Goal: Task Accomplishment & Management: Manage account settings

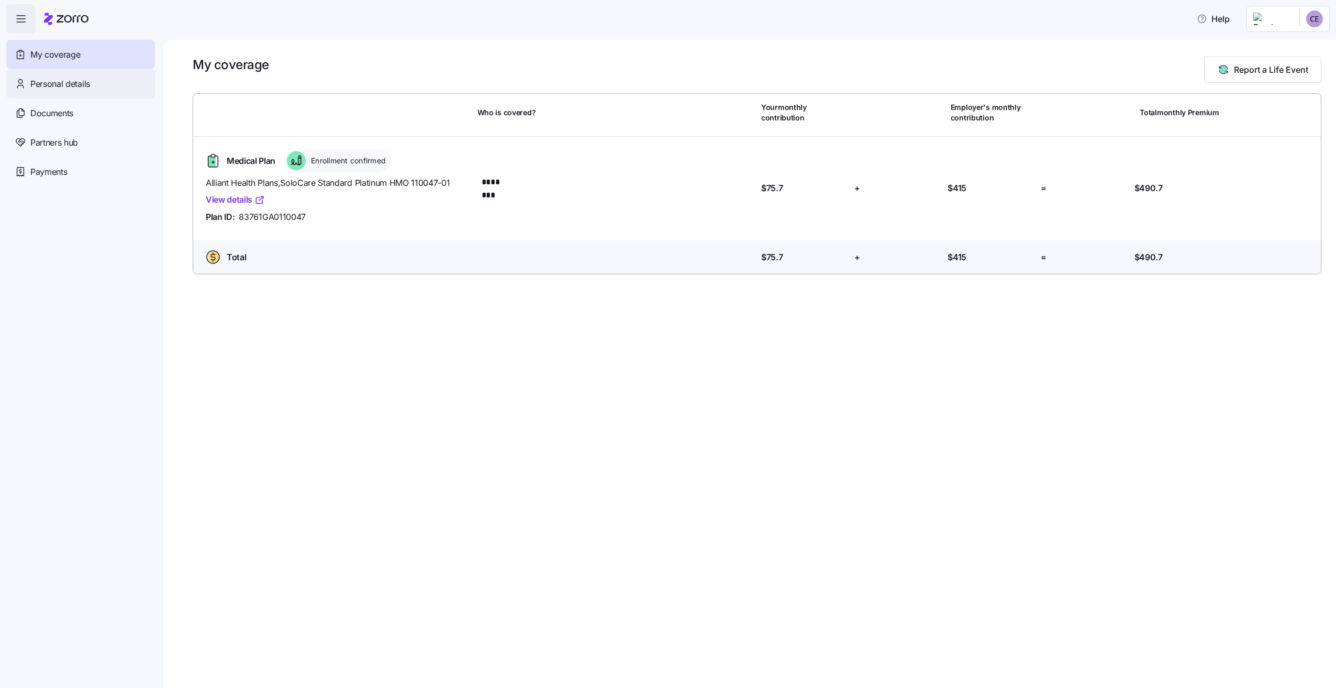
click at [48, 76] on div "Personal details" at bounding box center [80, 83] width 149 height 29
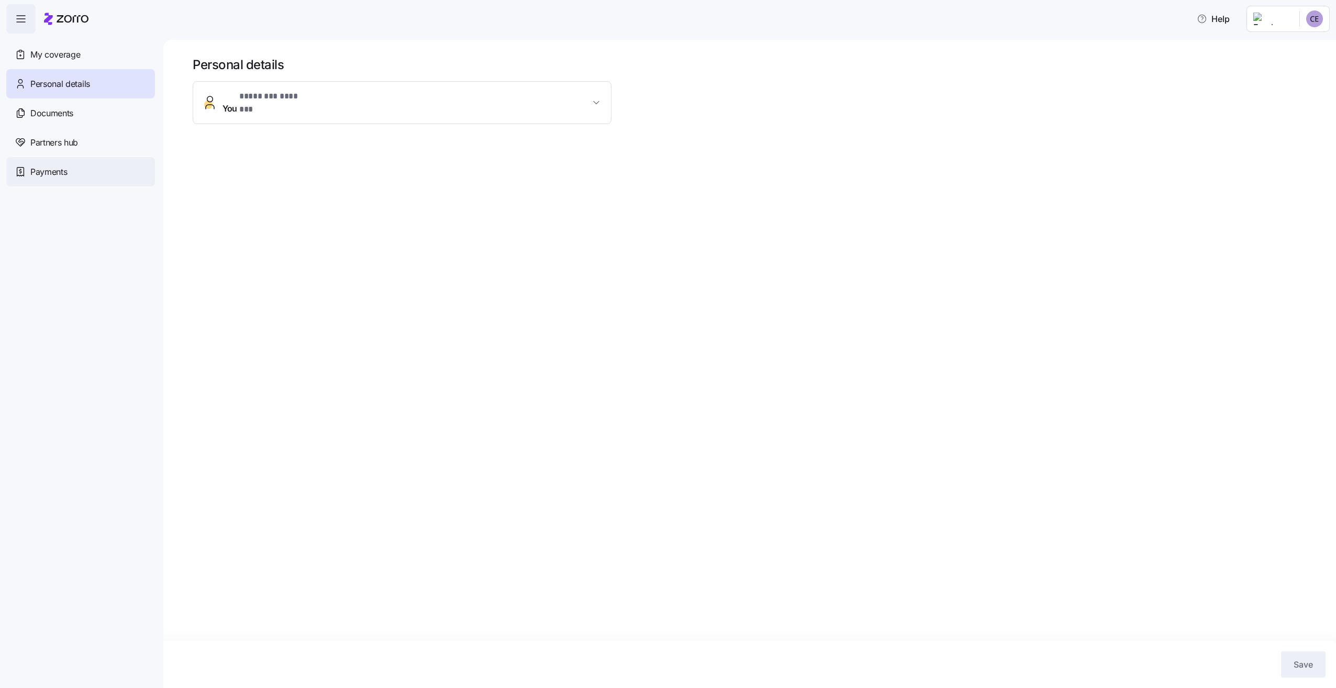
click at [49, 173] on span "Payments" at bounding box center [48, 171] width 37 height 13
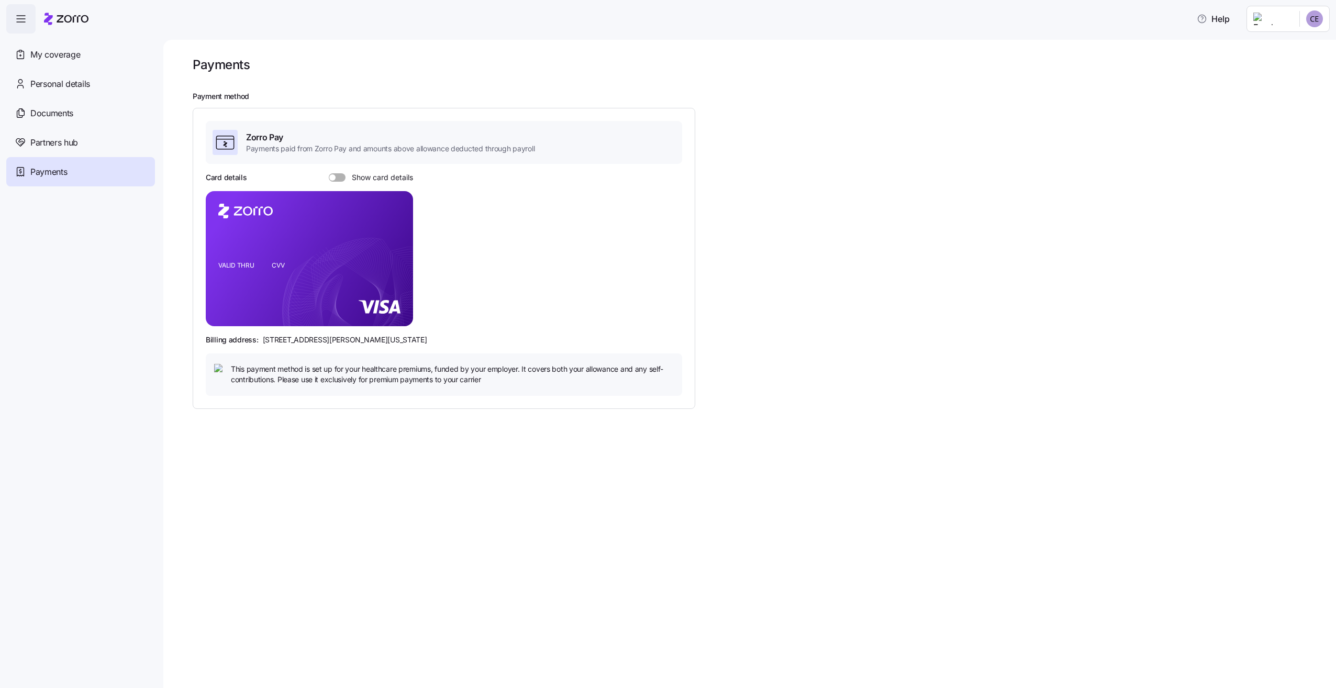
click at [332, 176] on span at bounding box center [332, 177] width 6 height 6
click at [329, 173] on input "Show card details" at bounding box center [329, 173] width 0 height 0
click at [73, 61] on span "My coverage" at bounding box center [55, 54] width 50 height 13
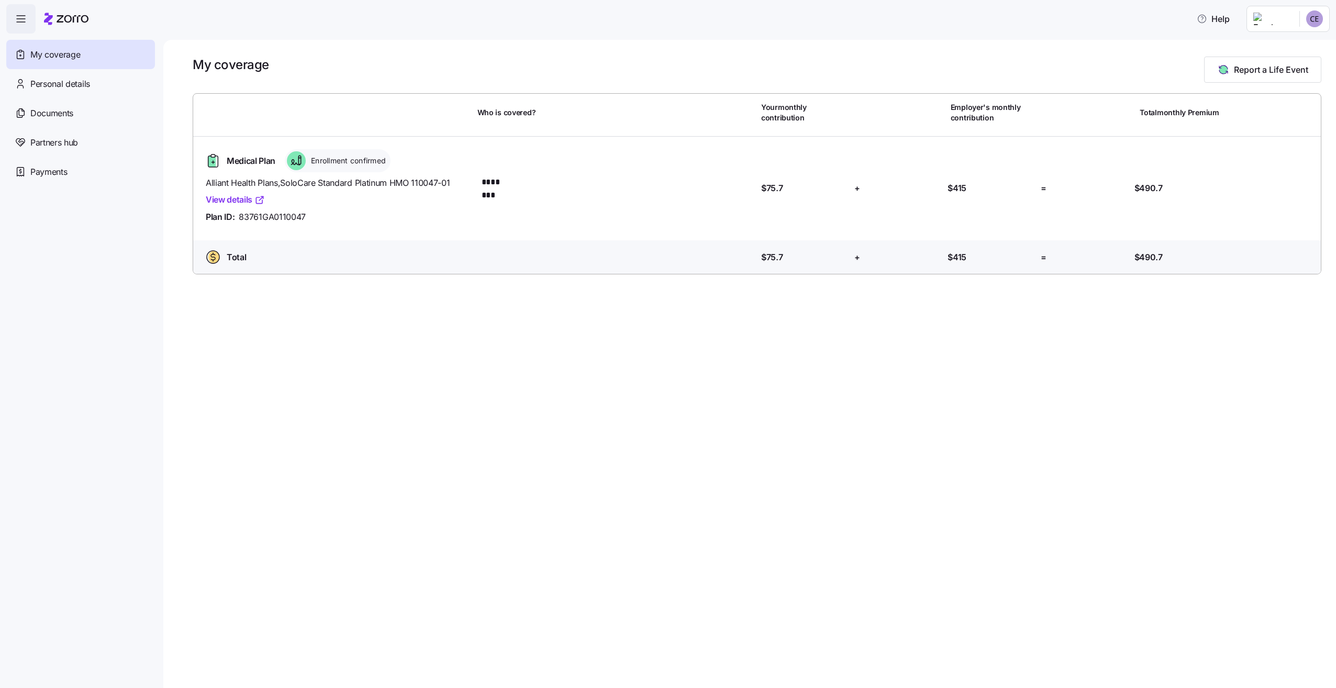
click at [1039, 225] on div "Medical Plan Enrollment confirmed Alliant Health Plans , SoloCare Standard Plat…" at bounding box center [756, 188] width 1119 height 87
click at [84, 84] on span "Personal details" at bounding box center [60, 83] width 60 height 13
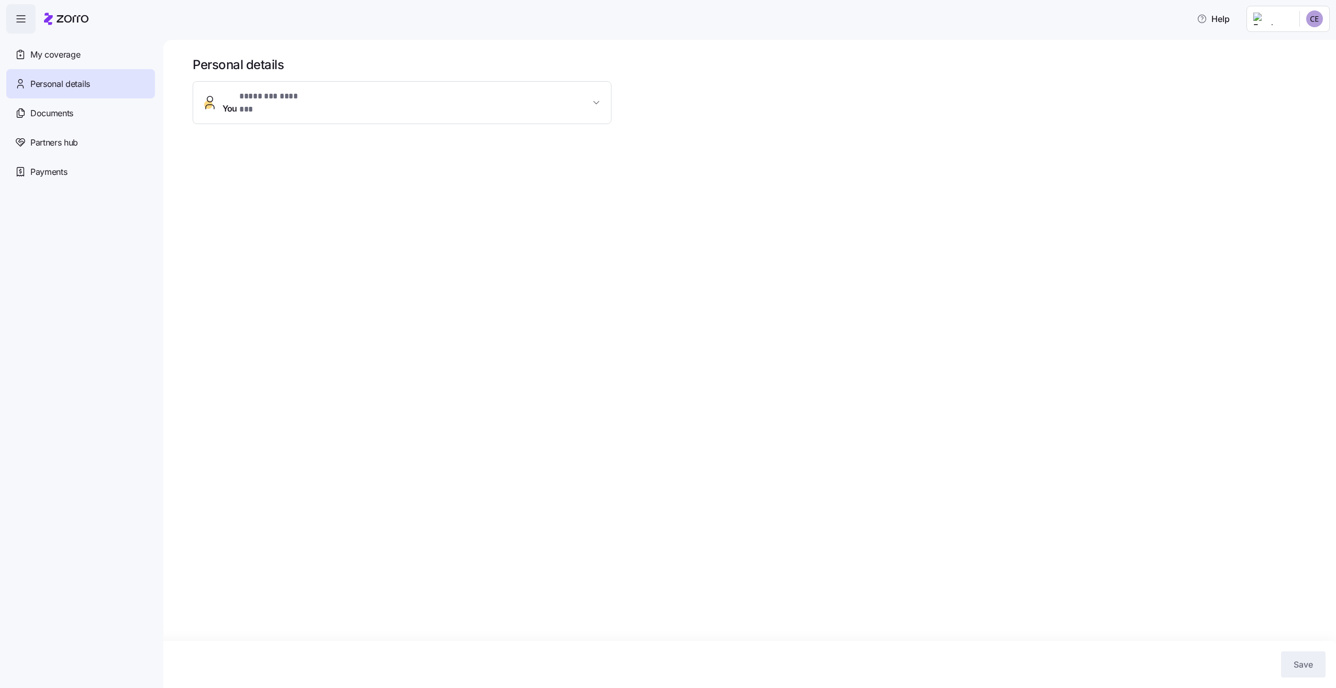
click at [295, 93] on span "* ******** ******* *" at bounding box center [275, 96] width 72 height 13
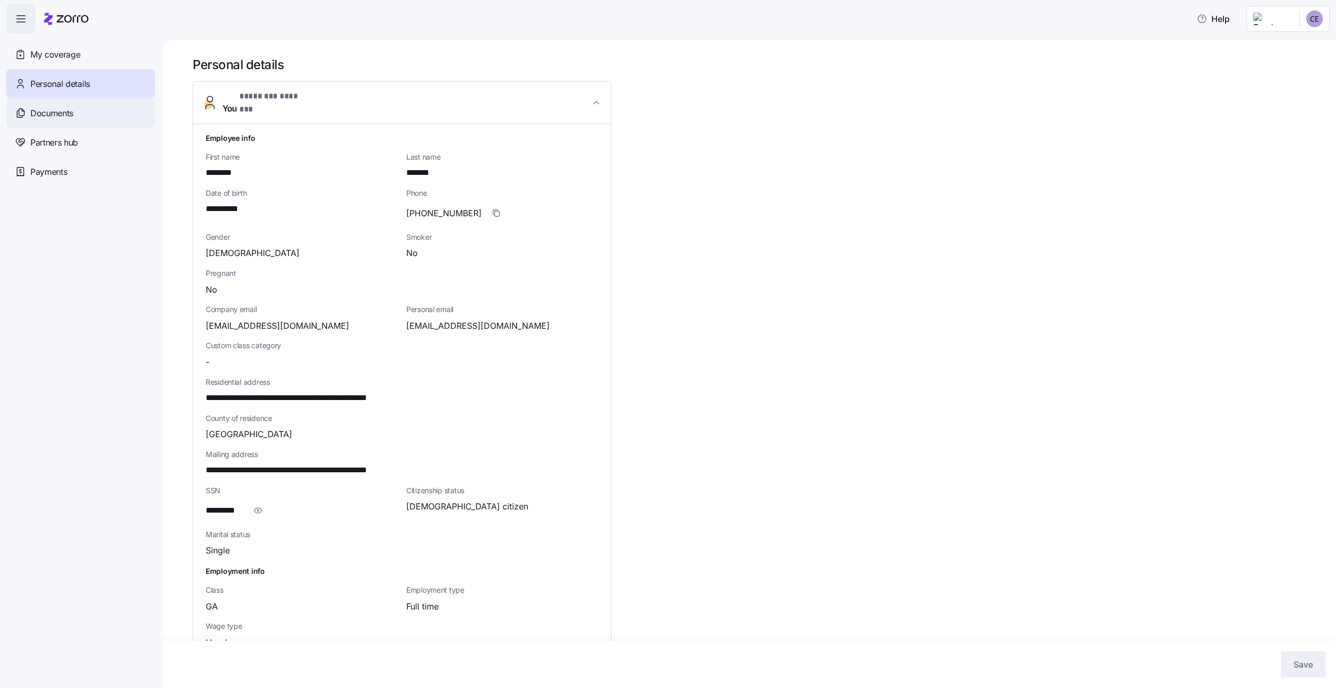
click at [68, 119] on span "Documents" at bounding box center [51, 113] width 43 height 13
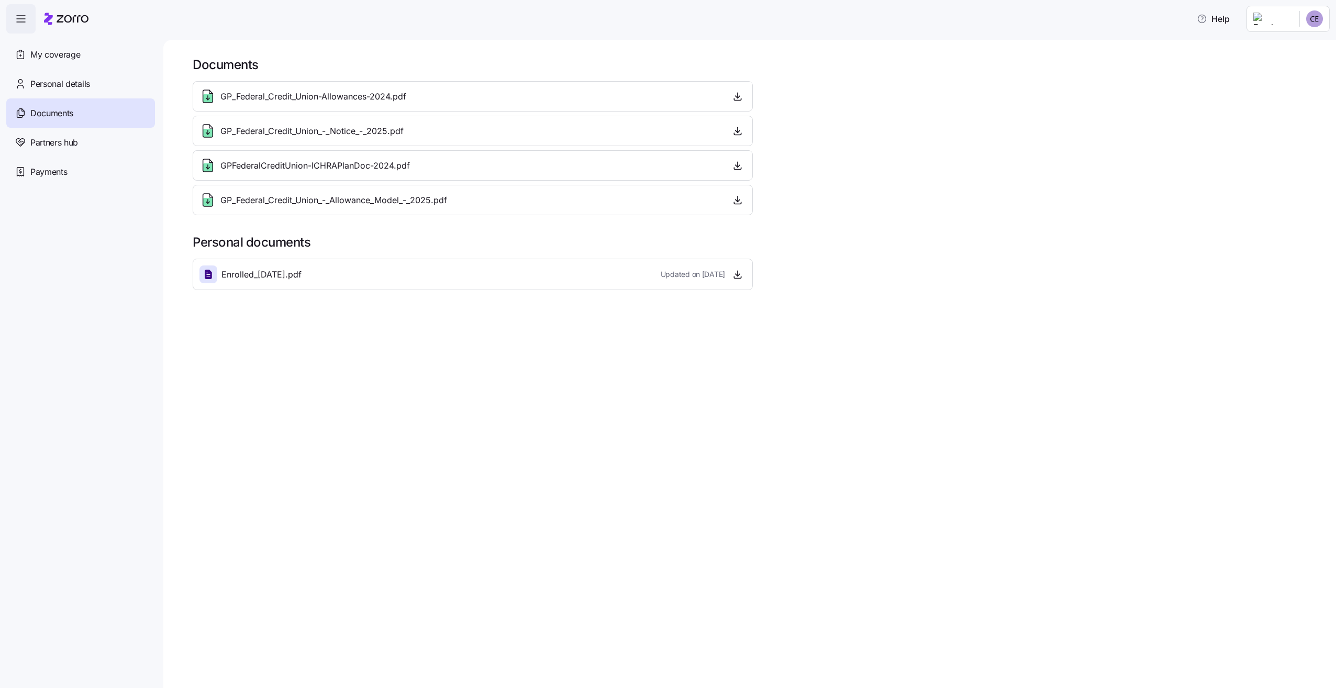
click at [718, 92] on div "GP_Federal_Credit_Union-Allowances-2024.pdf" at bounding box center [472, 96] width 546 height 17
click at [497, 93] on div "GP_Federal_Credit_Union-Allowances-2024.pdf" at bounding box center [472, 96] width 546 height 17
click at [303, 101] on span "GP_Federal_Credit_Union-Allowances-2024.pdf" at bounding box center [313, 96] width 186 height 13
click at [209, 98] on icon at bounding box center [207, 98] width 9 height 8
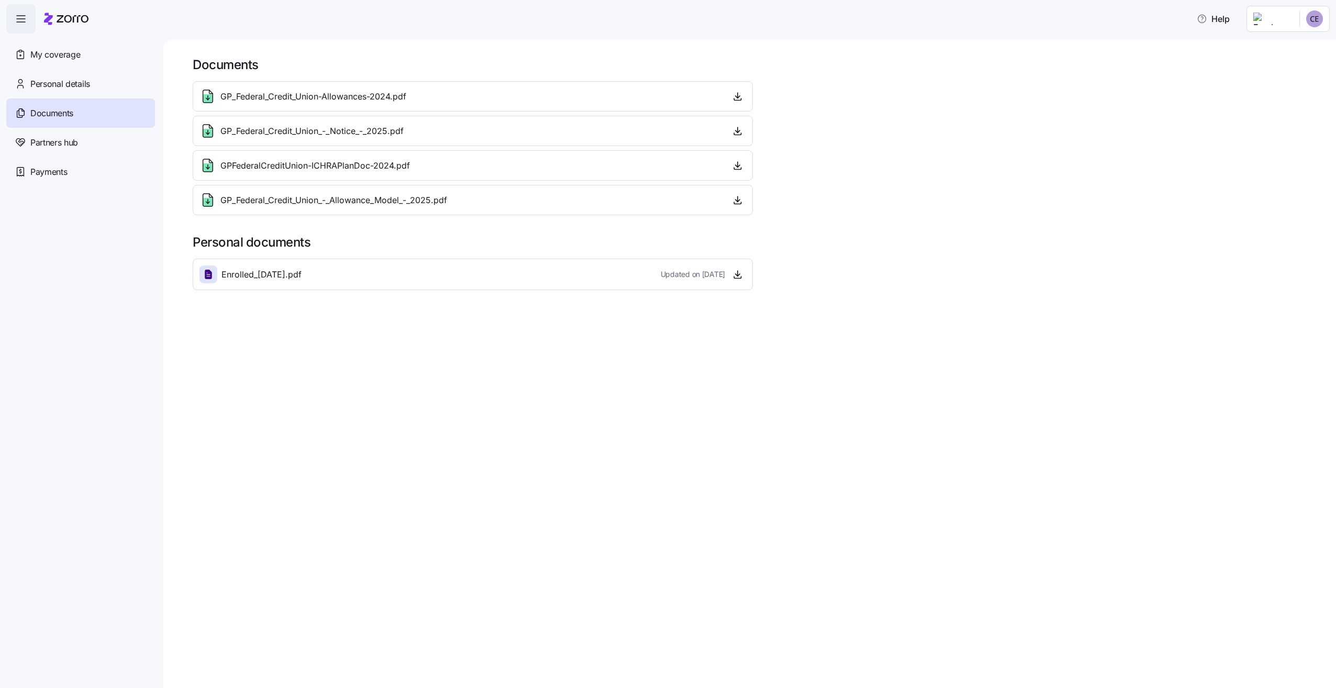
click at [747, 97] on div "GP_Federal_Credit_Union-Allowances-2024.pdf" at bounding box center [473, 96] width 560 height 30
click at [730, 99] on span "button" at bounding box center [738, 96] width 16 height 16
click at [743, 96] on span "button" at bounding box center [738, 96] width 16 height 16
click at [733, 96] on icon "button" at bounding box center [737, 96] width 10 height 10
click at [101, 140] on div "Partners hub" at bounding box center [80, 142] width 149 height 29
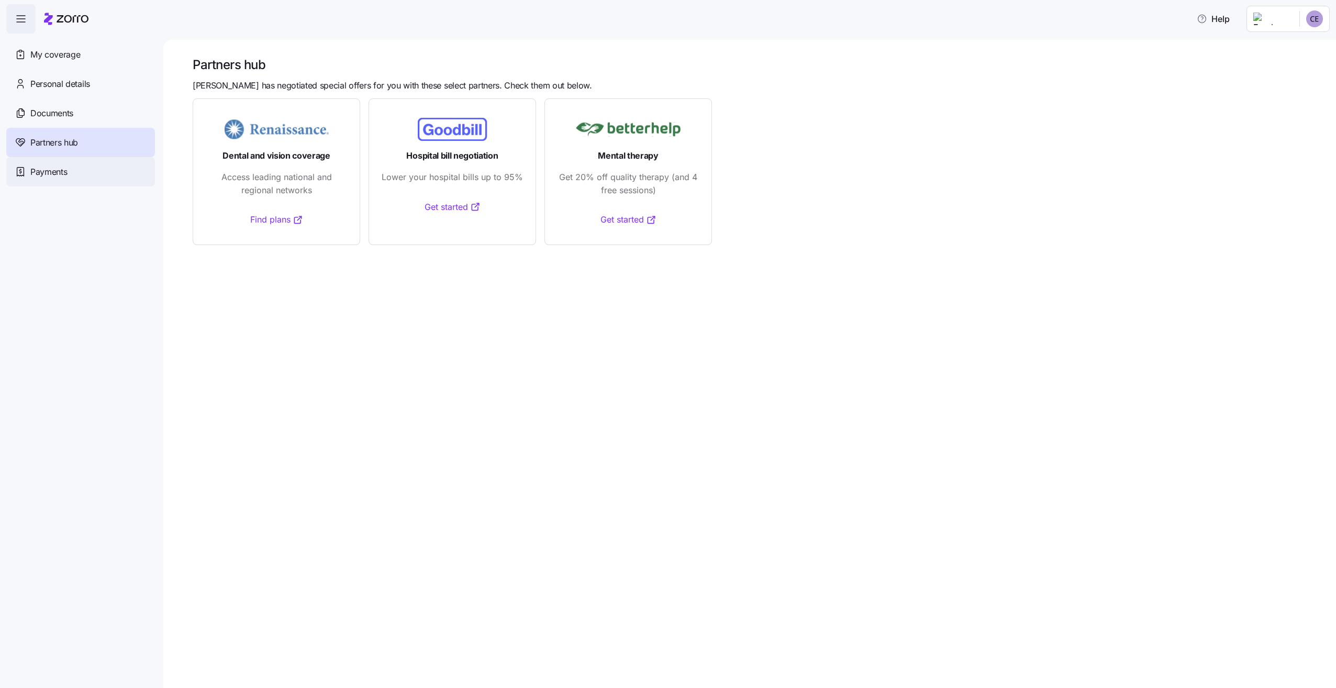
click at [80, 174] on div "Payments" at bounding box center [80, 171] width 149 height 29
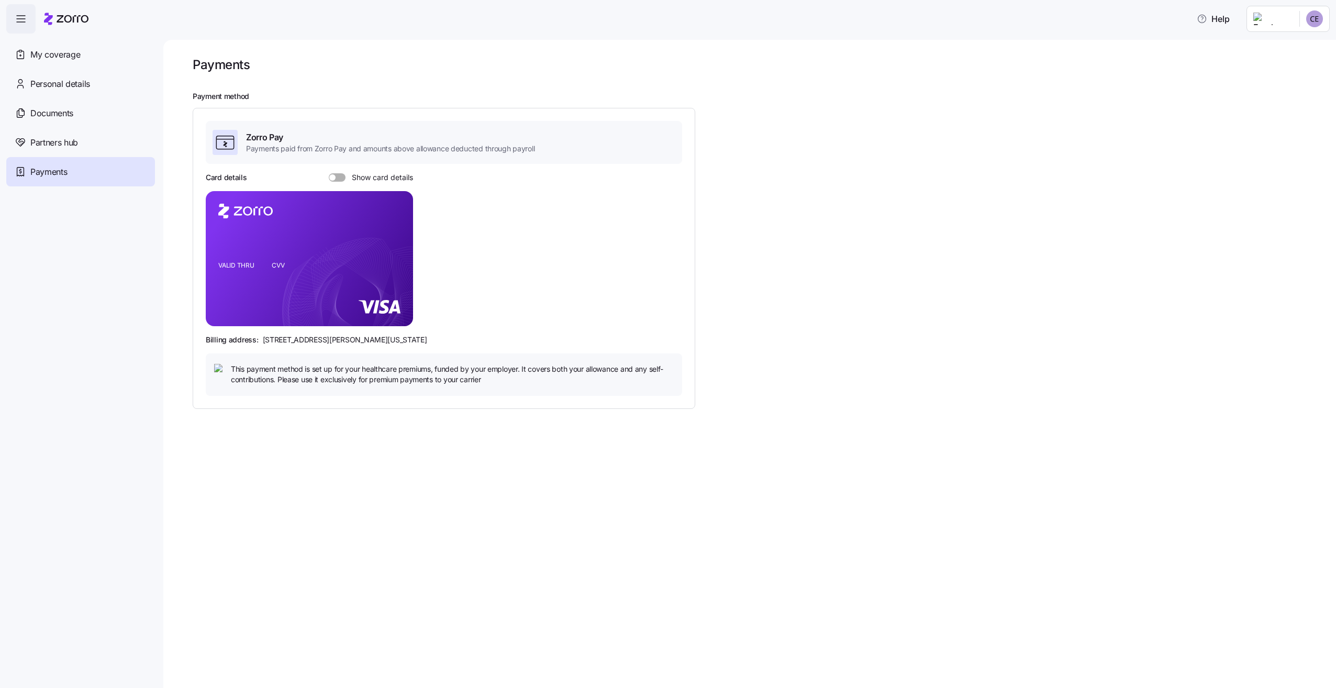
click at [304, 151] on span "Payments paid from Zorro Pay and amounts above allowance deducted through payro…" at bounding box center [390, 148] width 288 height 10
click at [65, 56] on span "My coverage" at bounding box center [55, 54] width 50 height 13
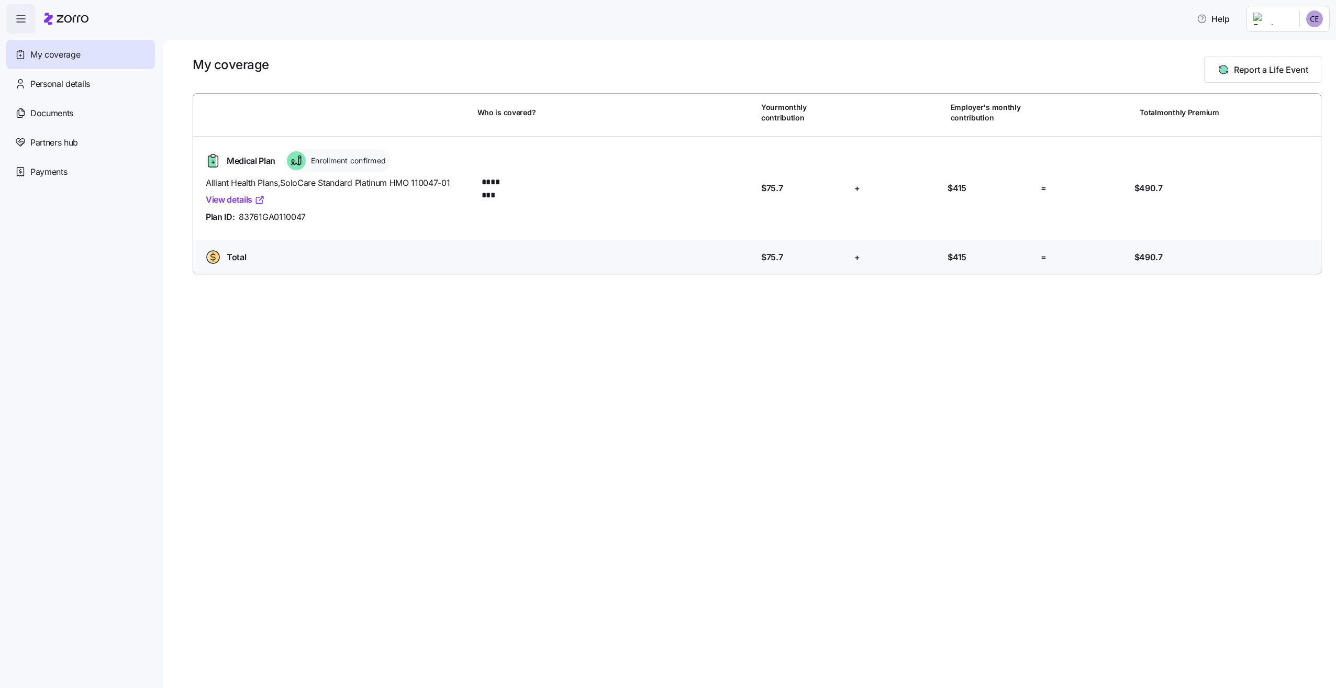
click at [1277, 18] on html "Help My coverage Personal details Documents Partners hub Payments My coverage R…" at bounding box center [668, 340] width 1336 height 681
click at [55, 172] on html "Help My coverage Personal details Documents Partners hub Payments My coverage R…" at bounding box center [668, 340] width 1336 height 681
click at [40, 182] on div "Payments" at bounding box center [80, 171] width 149 height 29
